Goal: Check status: Check status

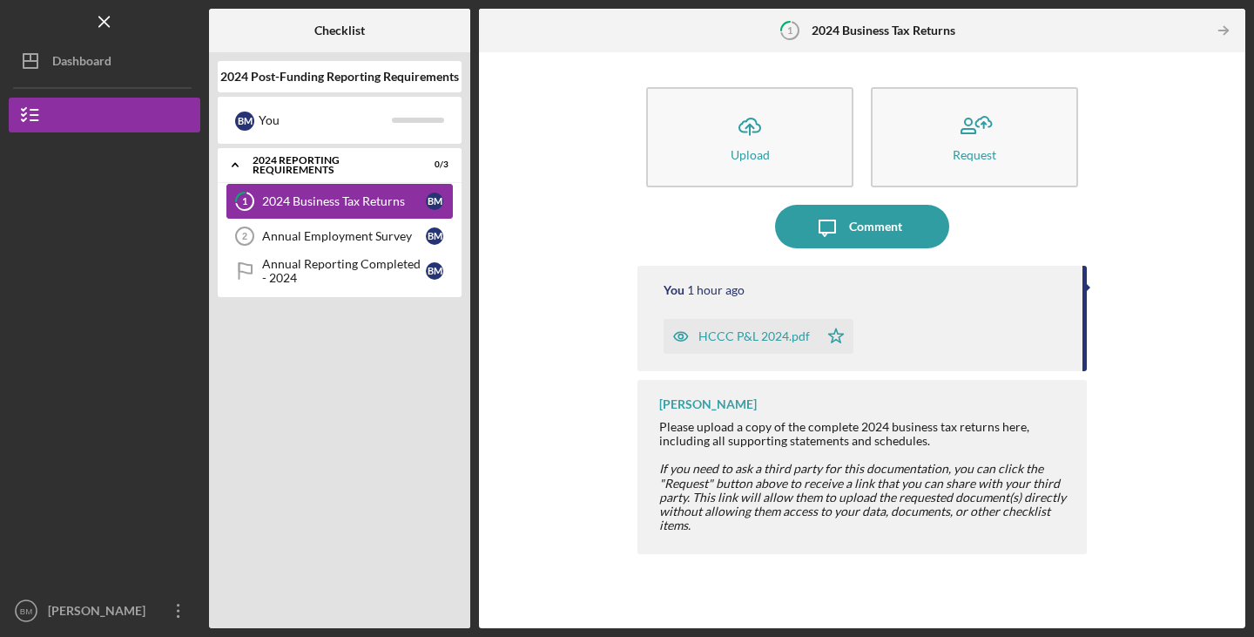
click at [315, 204] on div "2024 Business Tax Returns" at bounding box center [344, 201] width 164 height 14
click at [1218, 32] on icon "Icon/Table Pagination Arrow" at bounding box center [1223, 30] width 39 height 39
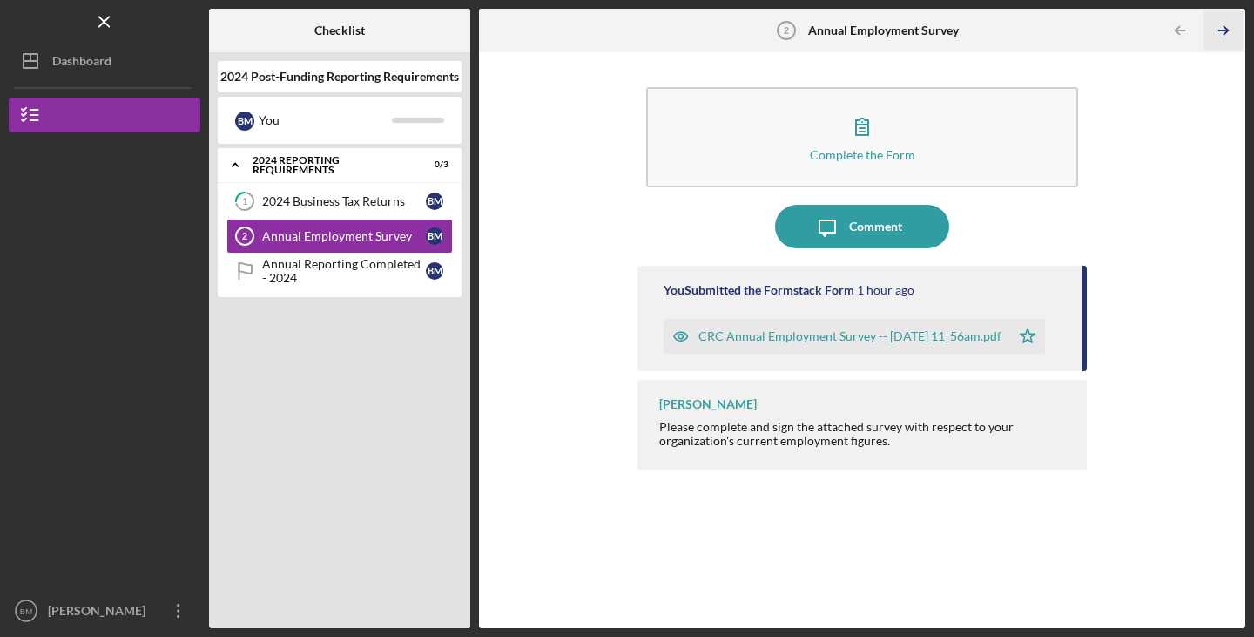
click at [1226, 27] on icon "Icon/Table Pagination Arrow" at bounding box center [1223, 30] width 39 height 39
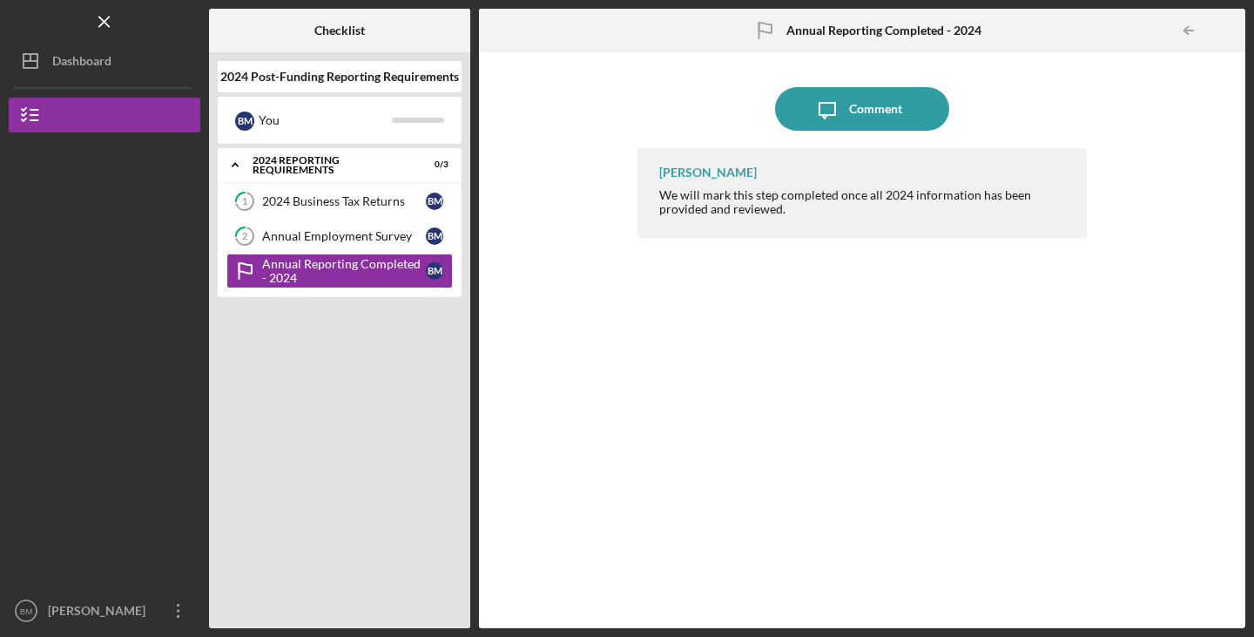
click at [1226, 27] on div at bounding box center [1228, 30] width 35 height 35
